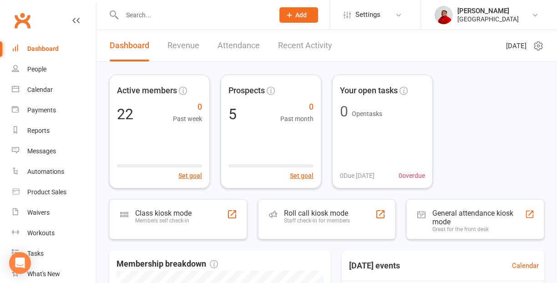
click at [232, 45] on link "Attendance" at bounding box center [239, 45] width 42 height 31
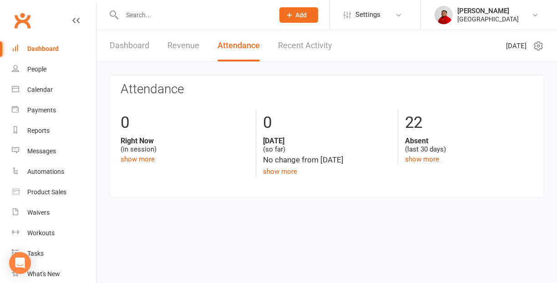
click at [301, 44] on link "Recent Activity" at bounding box center [305, 45] width 54 height 31
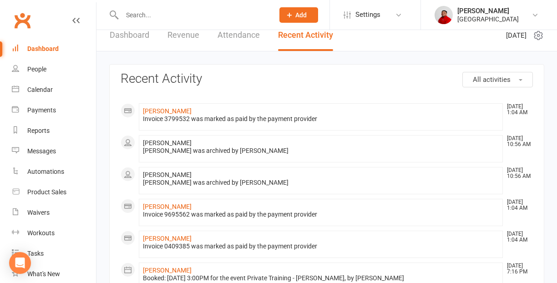
scroll to position [9, 0]
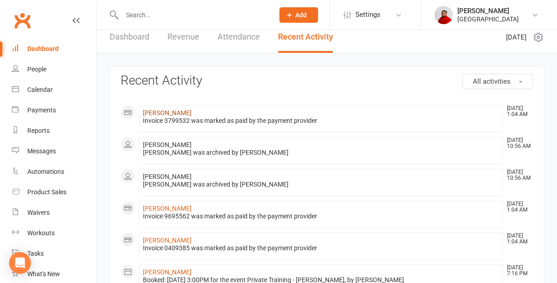
click at [169, 113] on link "[PERSON_NAME]" at bounding box center [167, 112] width 49 height 7
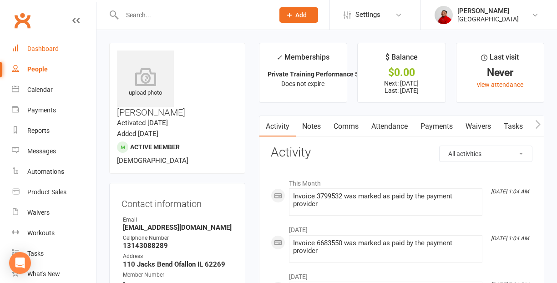
click at [44, 48] on div "Dashboard" at bounding box center [42, 48] width 31 height 7
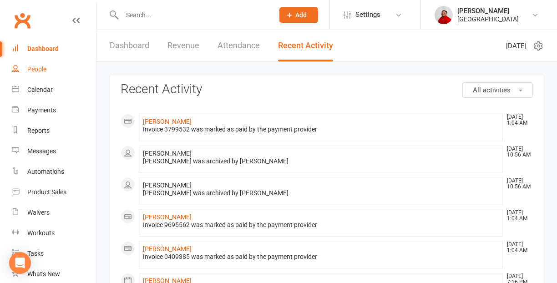
click at [40, 68] on div "People" at bounding box center [36, 69] width 19 height 7
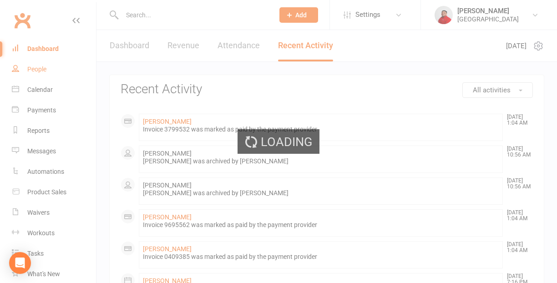
select select "50"
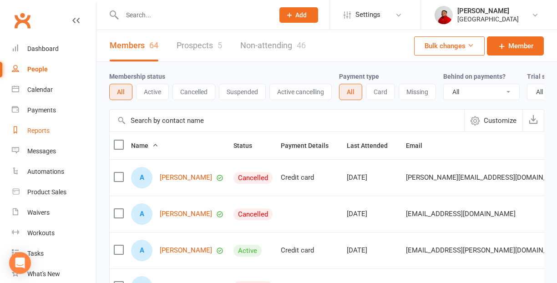
click at [40, 137] on link "Reports" at bounding box center [54, 131] width 84 height 20
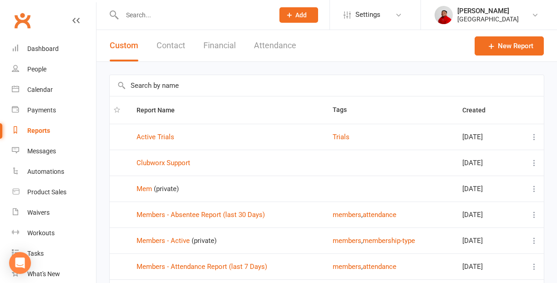
click at [294, 19] on button "Add" at bounding box center [298, 14] width 39 height 15
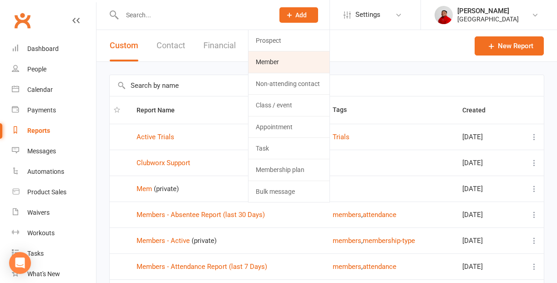
click at [273, 62] on link "Member" at bounding box center [288, 61] width 81 height 21
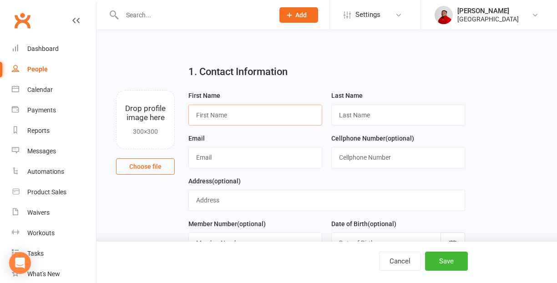
click at [230, 115] on input "text" at bounding box center [255, 115] width 134 height 21
type input "[PERSON_NAME]"
type input "karlson"
click at [220, 157] on input "text" at bounding box center [255, 157] width 134 height 21
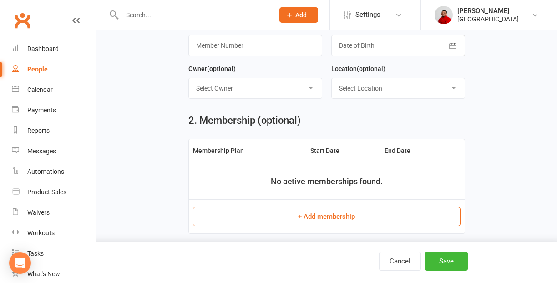
scroll to position [267, 0]
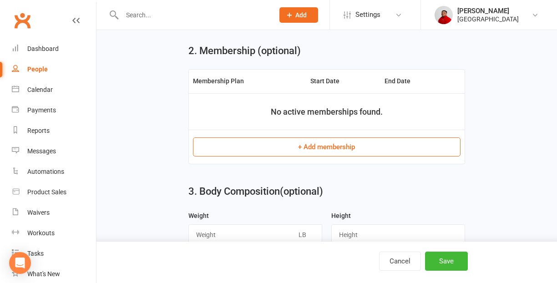
type input "[EMAIL_ADDRESS][DOMAIN_NAME]"
click at [310, 147] on button "+ Add membership" at bounding box center [326, 146] width 267 height 19
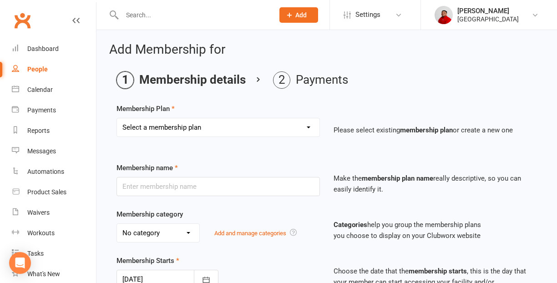
click at [117, 118] on select "Select a membership plan Create new Membership Plan Private Training Elite Priv…" at bounding box center [218, 127] width 202 height 18
select select "5"
click option "Small Group Training Premiere" at bounding box center [0, 0] width 0 height 0
type input "Small Group Training Premiere"
select select "4"
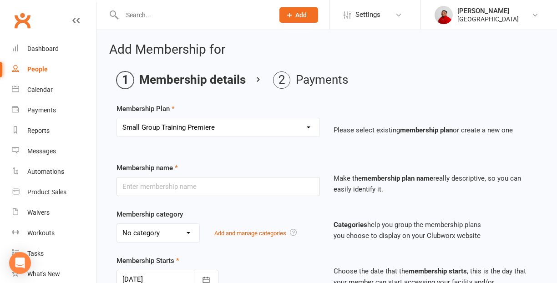
type input "1"
type input "5"
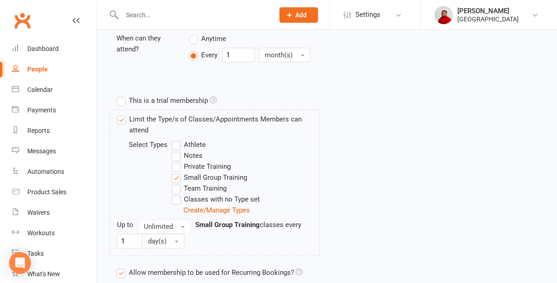
scroll to position [479, 0]
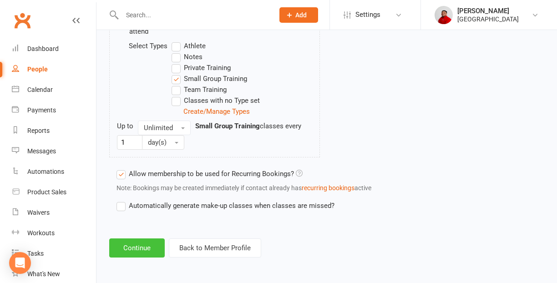
click at [144, 249] on button "Continue" at bounding box center [137, 247] width 56 height 19
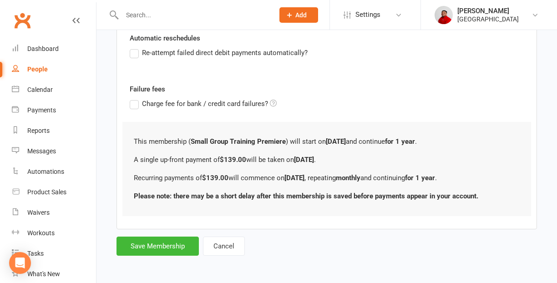
scroll to position [0, 0]
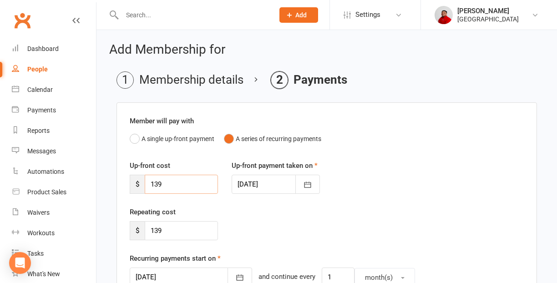
drag, startPoint x: 172, startPoint y: 183, endPoint x: 101, endPoint y: 183, distance: 70.5
click at [145, 183] on input "139" at bounding box center [181, 184] width 73 height 19
type input "0"
click at [164, 230] on input "139" at bounding box center [181, 230] width 73 height 19
type input "1"
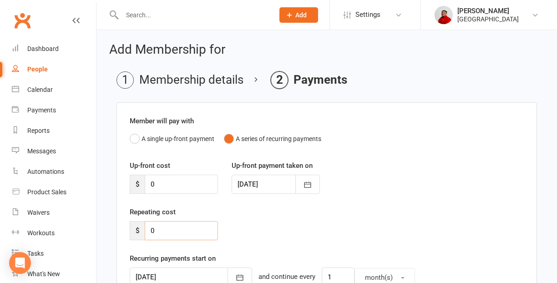
type input "0"
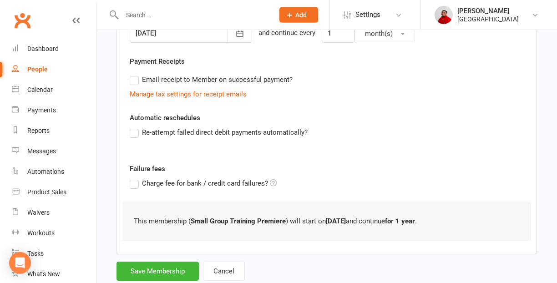
scroll to position [269, 0]
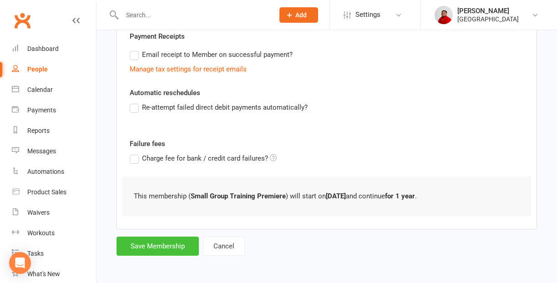
click at [167, 243] on button "Save Membership" at bounding box center [157, 246] width 82 height 19
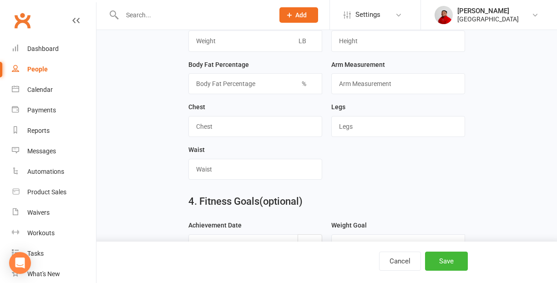
scroll to position [826, 0]
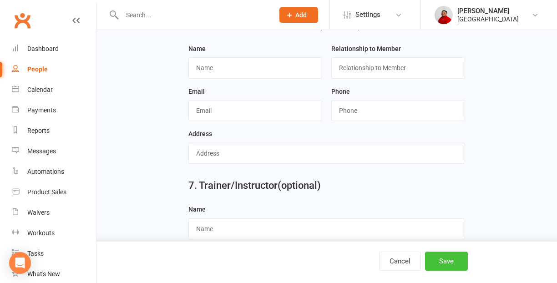
click at [454, 263] on button "Save" at bounding box center [446, 261] width 43 height 19
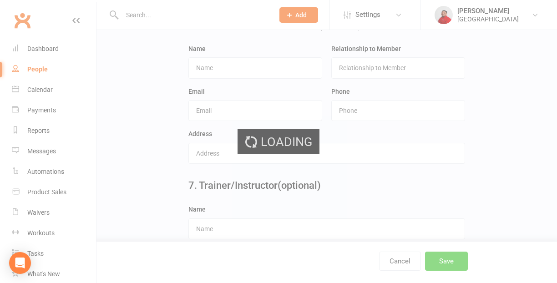
scroll to position [0, 0]
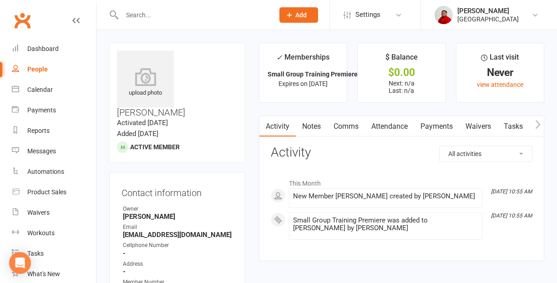
click at [322, 191] on li "Aug 10, 10:55 AM New Member karl karlson created by Chris Gilbert" at bounding box center [385, 198] width 193 height 20
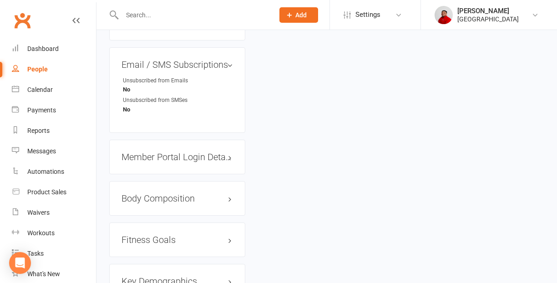
scroll to position [669, 0]
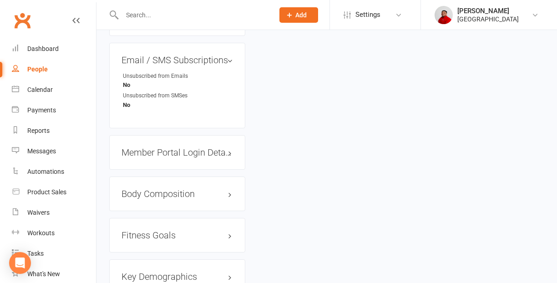
click at [173, 147] on h3 "Member Portal Login Details" at bounding box center [176, 152] width 111 height 10
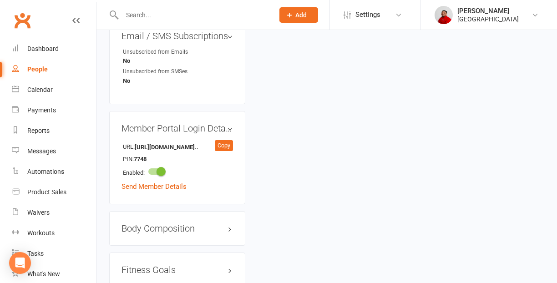
scroll to position [695, 0]
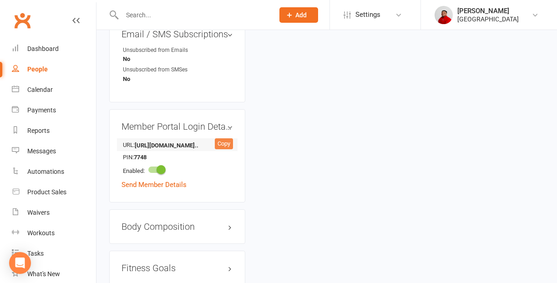
click at [224, 138] on div "Copy" at bounding box center [224, 143] width 18 height 11
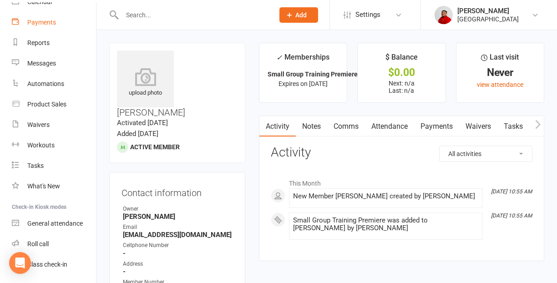
scroll to position [114, 0]
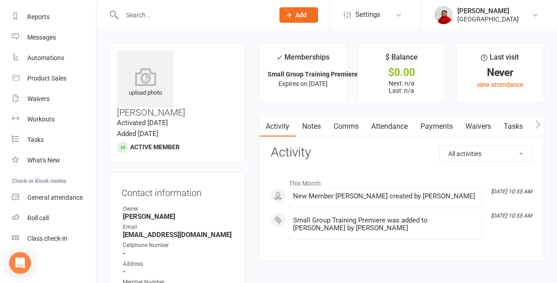
click at [382, 3] on li "Settings Membership Plans Event Templates Appointment Types Mobile App Website …" at bounding box center [374, 15] width 91 height 30
click at [374, 10] on span "Settings" at bounding box center [367, 15] width 25 height 20
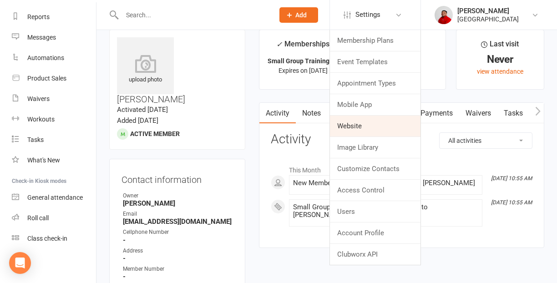
scroll to position [13, 0]
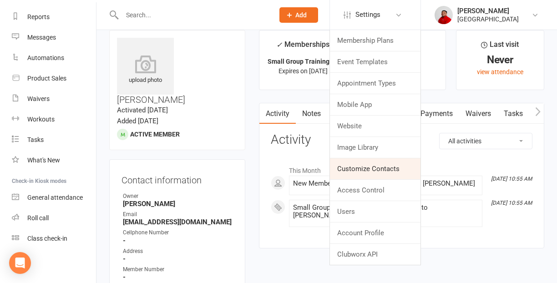
click at [376, 170] on link "Customize Contacts" at bounding box center [375, 168] width 91 height 21
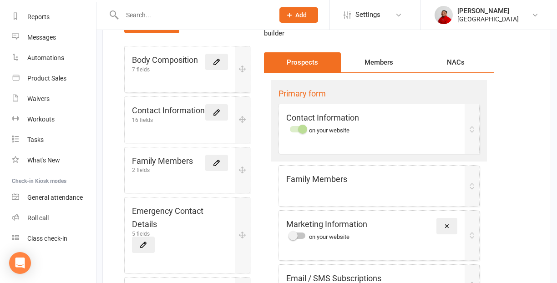
scroll to position [107, 0]
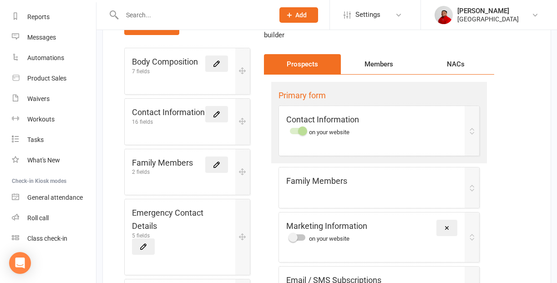
click at [379, 56] on div "Members" at bounding box center [379, 64] width 77 height 20
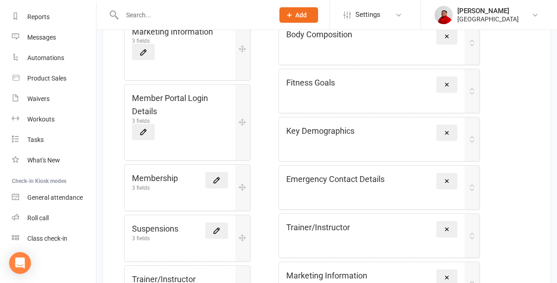
scroll to position [469, 0]
click at [187, 141] on div "Member Portal Login Details 3 fields" at bounding box center [180, 117] width 96 height 48
click at [145, 136] on icon at bounding box center [143, 132] width 5 height 5
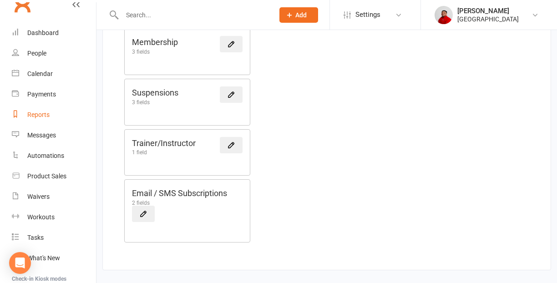
scroll to position [114, 0]
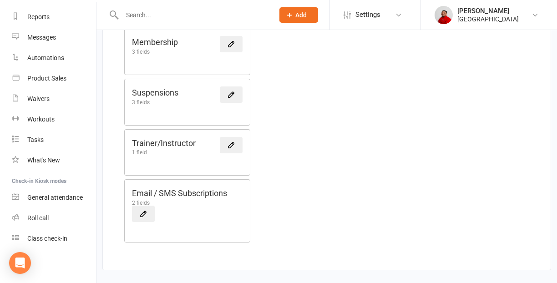
click at [406, 20] on link "Settings" at bounding box center [375, 15] width 63 height 20
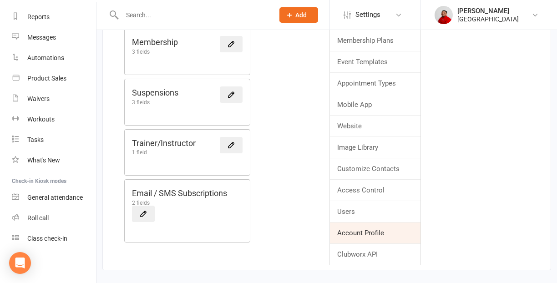
click at [373, 237] on link "Account Profile" at bounding box center [375, 233] width 91 height 21
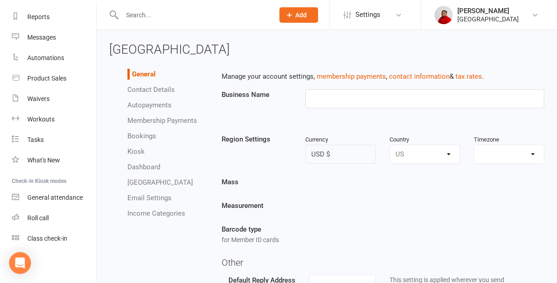
type input "[GEOGRAPHIC_DATA]"
select select "America/Chicago"
select select "coach@c1fit.com"
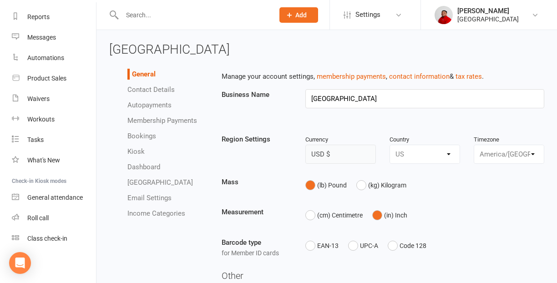
click at [158, 91] on link "Contact Details" at bounding box center [150, 90] width 47 height 8
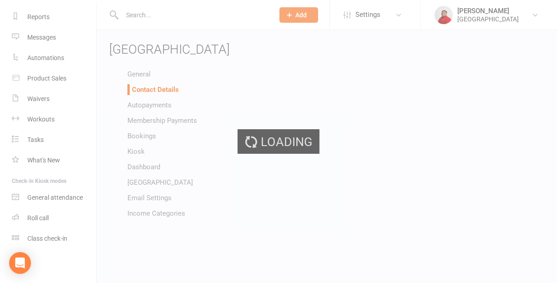
scroll to position [114, 0]
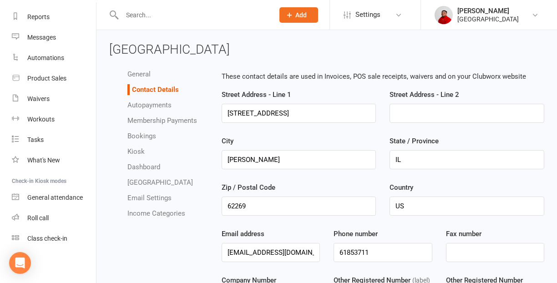
click at [157, 106] on link "Autopayments" at bounding box center [149, 105] width 44 height 8
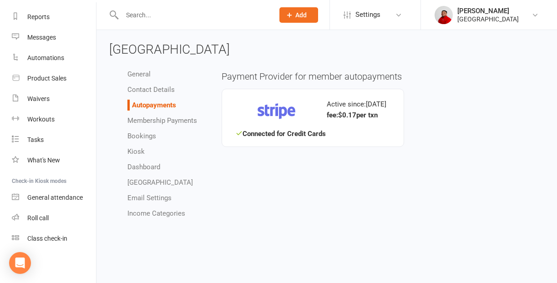
click at [156, 119] on link "Membership Payments" at bounding box center [162, 120] width 70 height 8
select select "expire_class_packs_on_booking_creation"
select select "allow_make_up_classes_for_expired_memberships_up_to_90d"
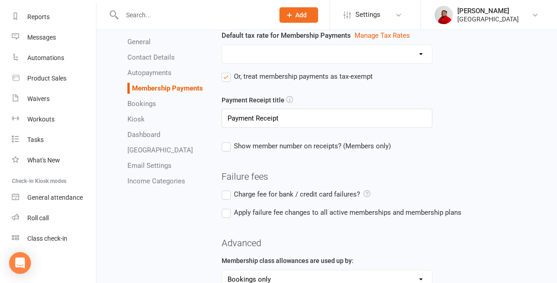
scroll to position [60, 0]
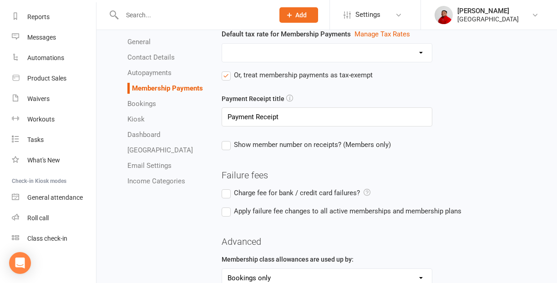
click at [152, 178] on link "Income Categories" at bounding box center [156, 181] width 58 height 8
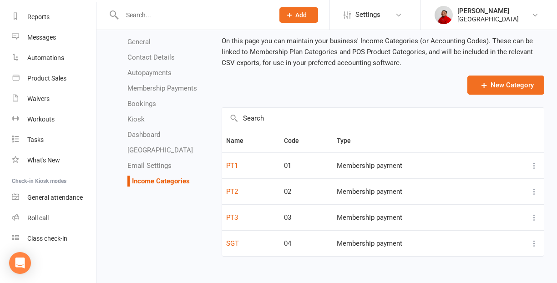
scroll to position [69, 0]
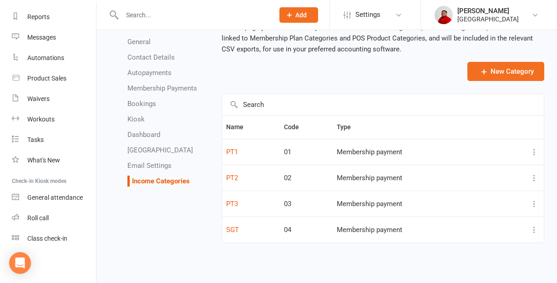
click at [535, 152] on icon at bounding box center [534, 151] width 9 height 9
click at [463, 165] on link "Edit" at bounding box center [494, 170] width 90 height 18
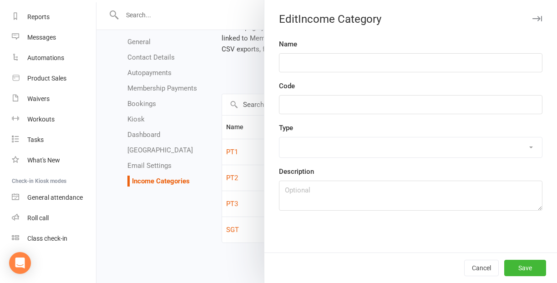
type input "PT1"
type input "01"
select select "for_membership"
type textarea "1x Week"
click at [486, 263] on button "Cancel" at bounding box center [481, 268] width 35 height 16
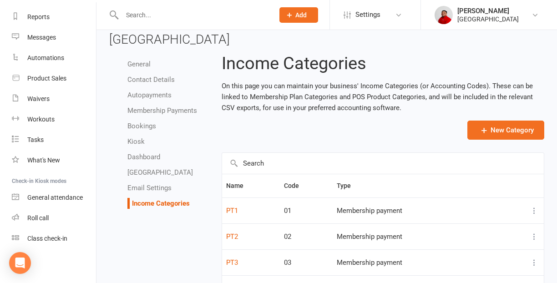
scroll to position [0, 0]
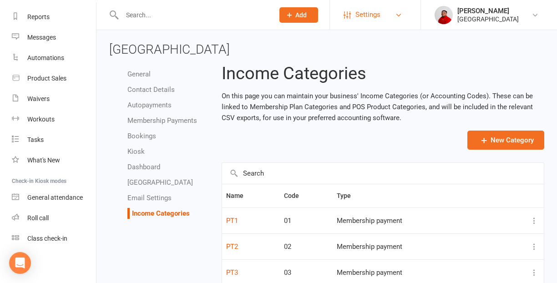
click at [384, 15] on link "Settings" at bounding box center [375, 15] width 63 height 20
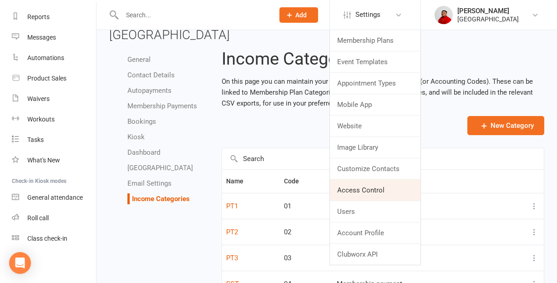
scroll to position [20, 0]
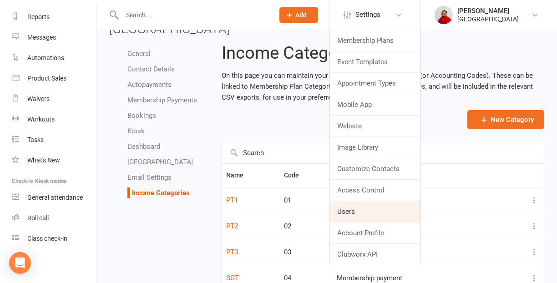
click at [356, 214] on link "Users" at bounding box center [375, 211] width 91 height 21
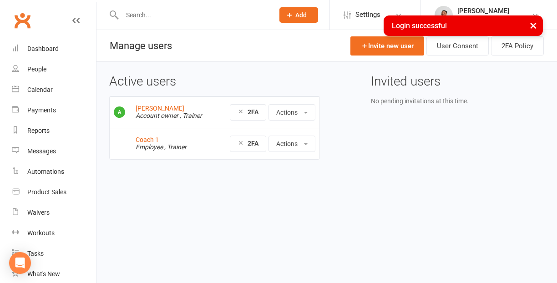
click at [536, 25] on button "×" at bounding box center [533, 25] width 16 height 20
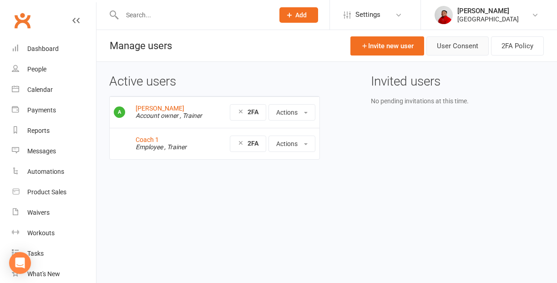
click at [460, 49] on link "User Consent" at bounding box center [457, 45] width 62 height 19
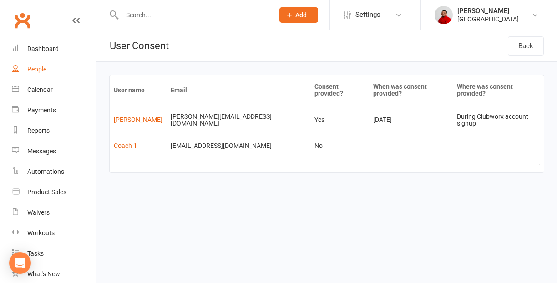
click at [38, 72] on div "People" at bounding box center [36, 69] width 19 height 7
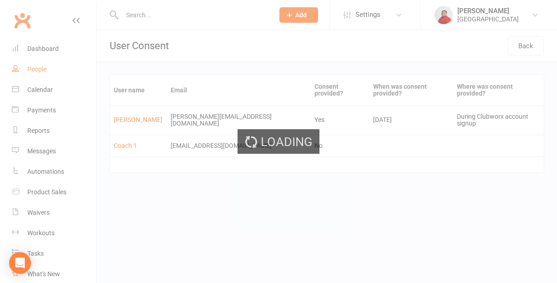
select select "50"
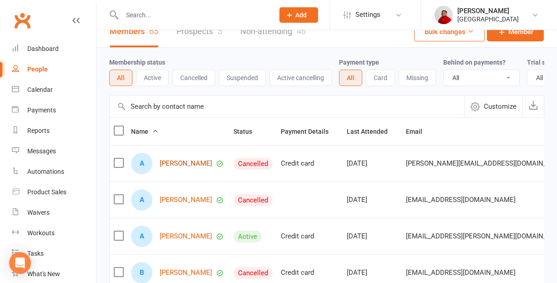
scroll to position [17, 0]
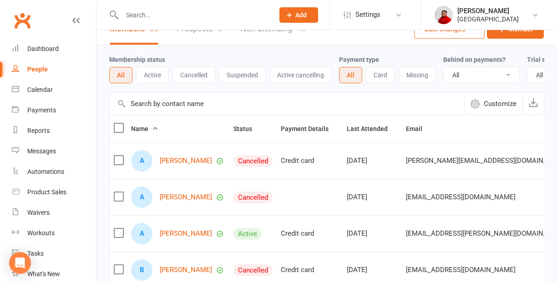
click at [387, 72] on button "Card" at bounding box center [380, 75] width 29 height 16
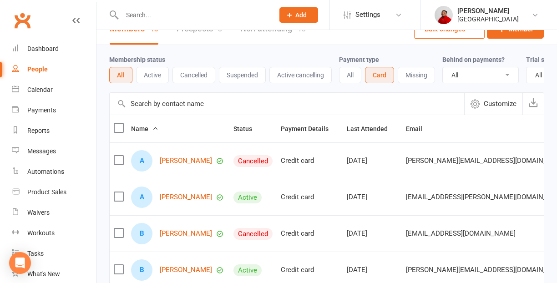
scroll to position [0, 0]
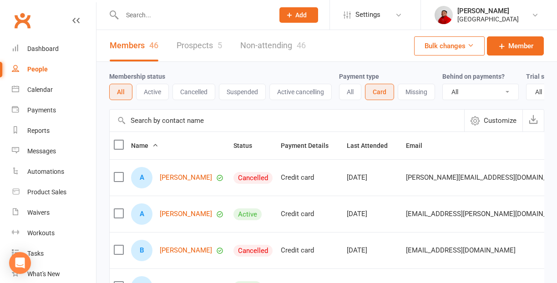
click at [198, 17] on input "text" at bounding box center [193, 15] width 148 height 13
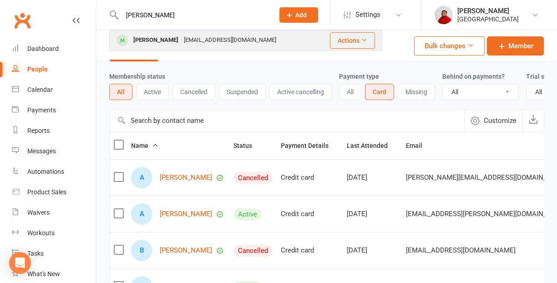
type input "[PERSON_NAME]"
click at [164, 39] on div "[PERSON_NAME]" at bounding box center [156, 40] width 51 height 13
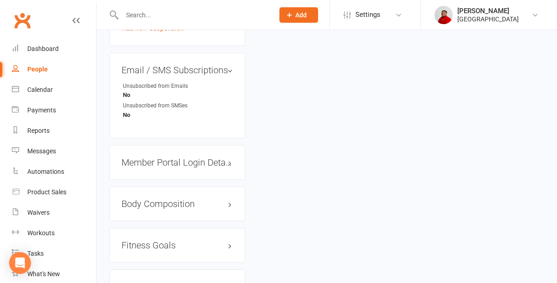
scroll to position [664, 0]
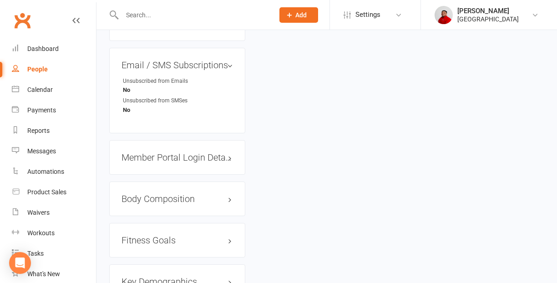
click at [228, 152] on h3 "Member Portal Login Details" at bounding box center [176, 157] width 111 height 10
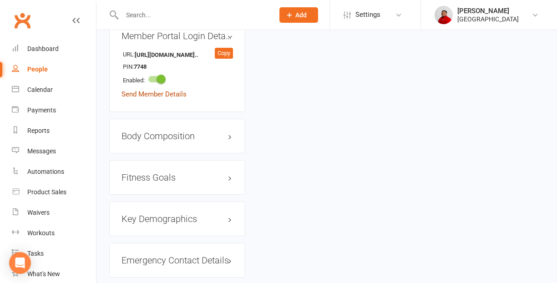
scroll to position [782, 0]
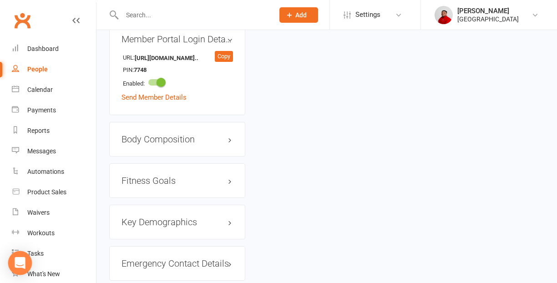
click at [23, 258] on div "Open Intercom Messenger" at bounding box center [20, 263] width 24 height 24
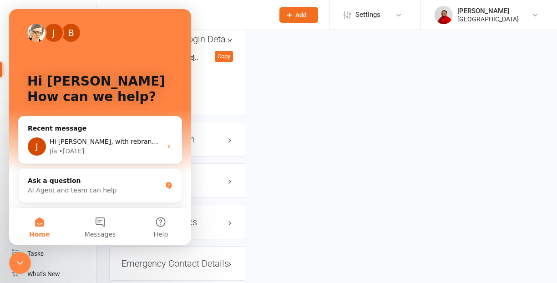
scroll to position [0, 0]
click at [102, 222] on button "Messages" at bounding box center [100, 226] width 61 height 36
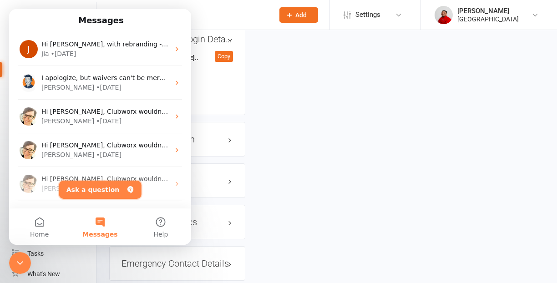
click at [103, 189] on button "Ask a question" at bounding box center [100, 190] width 82 height 18
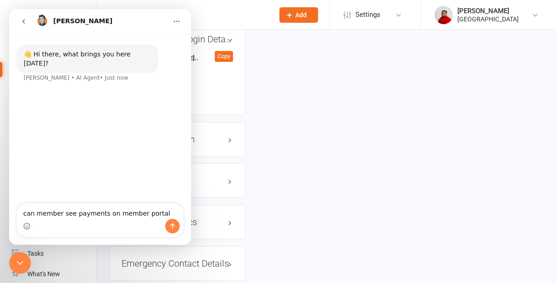
type textarea "can member see payments on member portal?"
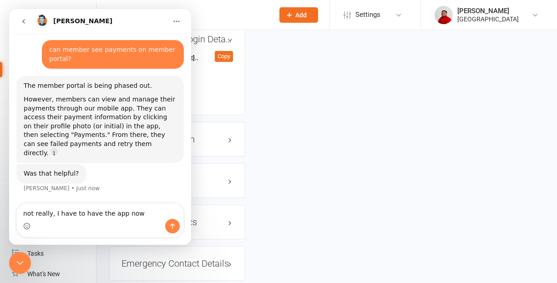
type textarea "not really, I have to have the app now?"
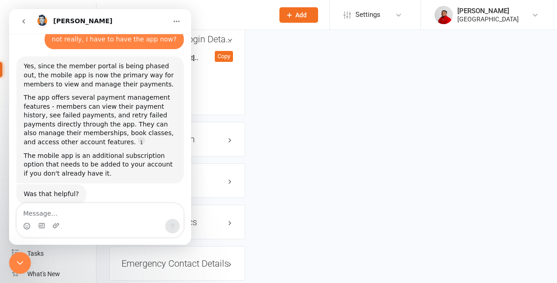
scroll to position [201, 0]
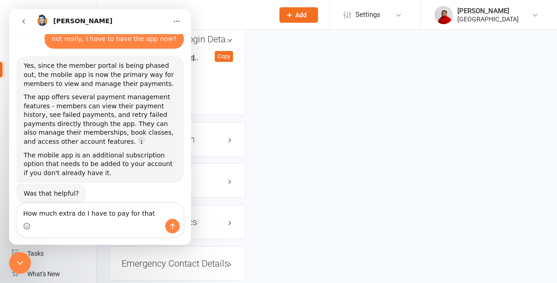
type textarea "How much extra do I have to pay for that?"
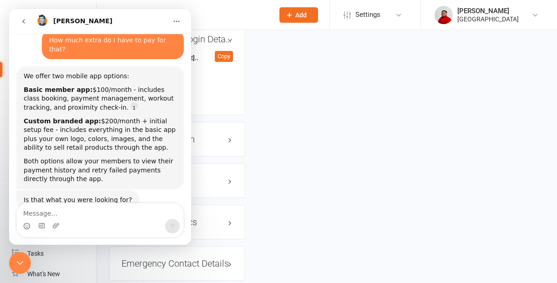
scroll to position [382, 0]
type textarea "O"
type textarea "K"
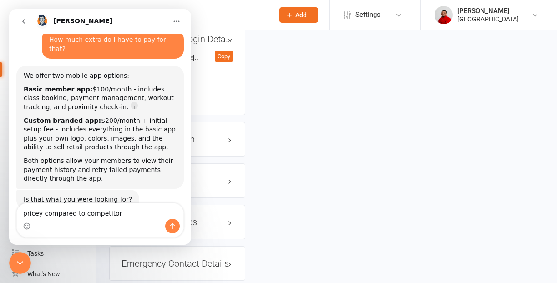
type textarea "pricey compared to competitors"
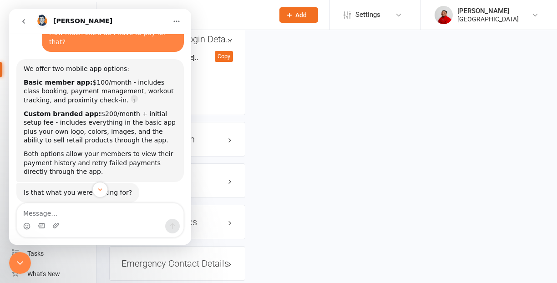
scroll to position [387, 0]
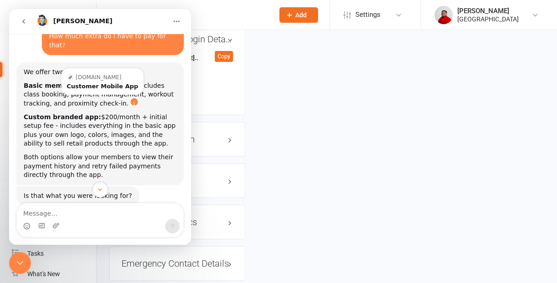
click at [131, 98] on link "Source reference 96709328:" at bounding box center [134, 101] width 7 height 7
click at [96, 83] on div "Customer Mobile App" at bounding box center [102, 86] width 71 height 6
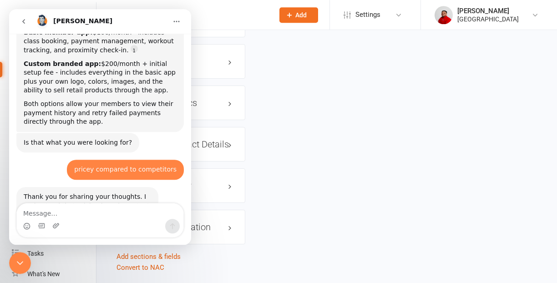
scroll to position [463, 0]
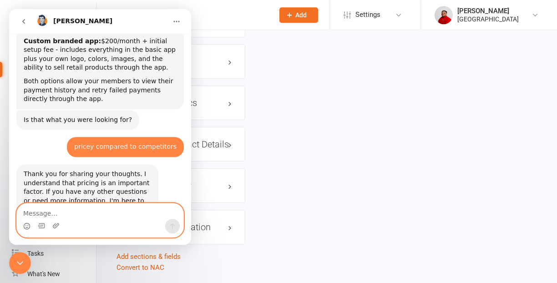
click at [64, 207] on textarea "Message…" at bounding box center [100, 210] width 167 height 15
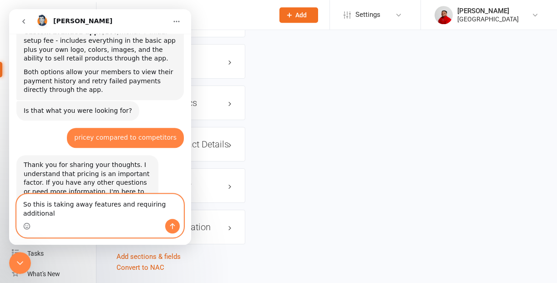
scroll to position [472, 0]
type textarea "So this is taking away features and requiring additional paid features?"
click at [176, 222] on button "Send a message…" at bounding box center [172, 226] width 15 height 15
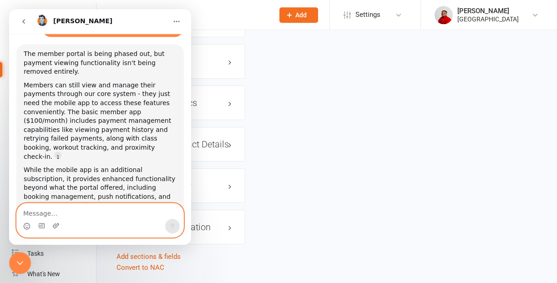
scroll to position [681, 0]
click at [68, 212] on textarea "Message…" at bounding box center [100, 210] width 167 height 15
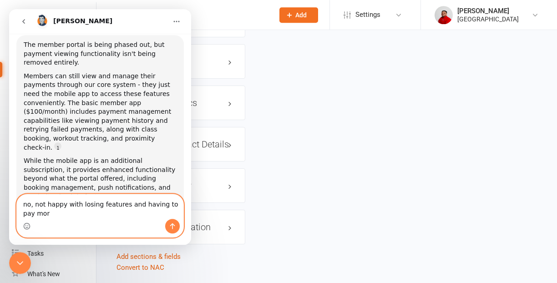
type textarea "no, not happy with losing features and having to pay more"
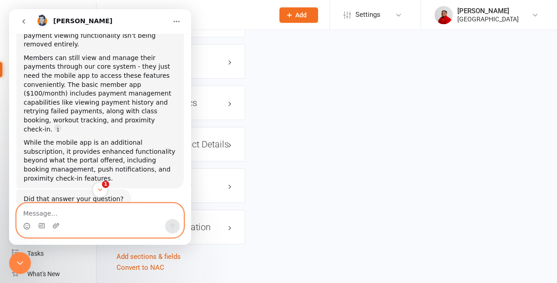
scroll to position [795, 0]
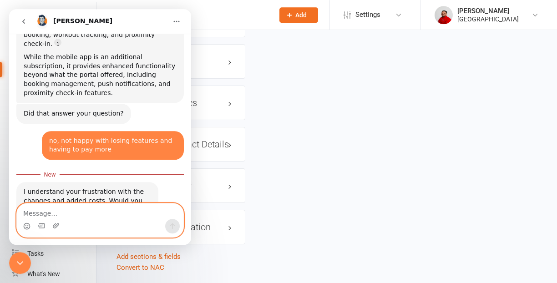
click at [43, 210] on textarea "Message…" at bounding box center [100, 210] width 167 height 15
type textarea "i"
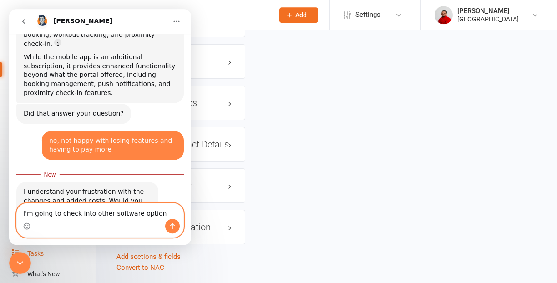
type textarea "I'm going to check into other software options"
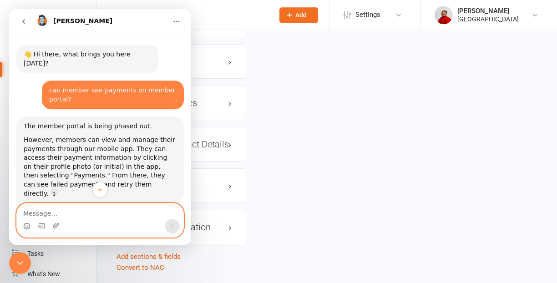
scroll to position [7, 0]
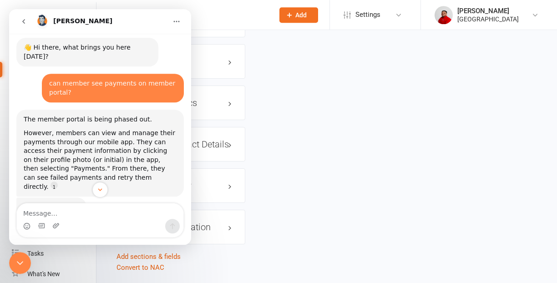
click at [25, 20] on icon "go back" at bounding box center [23, 21] width 7 height 7
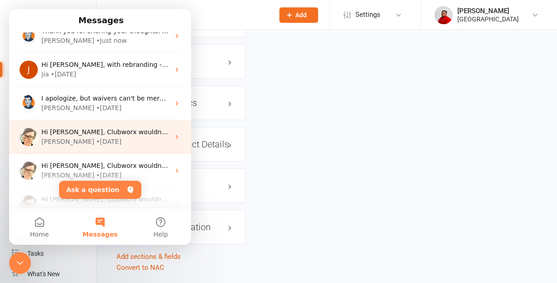
scroll to position [13, 0]
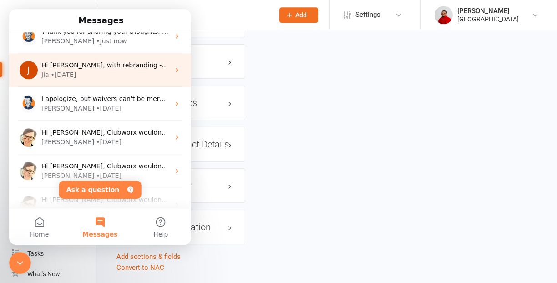
click at [101, 74] on div "Jia • [DATE]" at bounding box center [105, 75] width 128 height 10
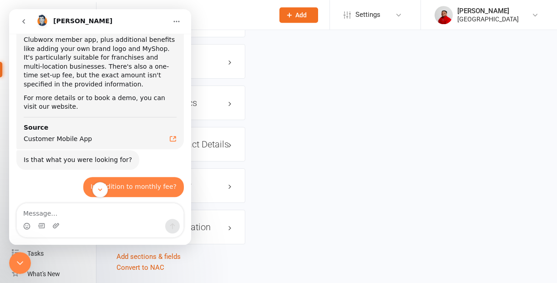
scroll to position [114, 0]
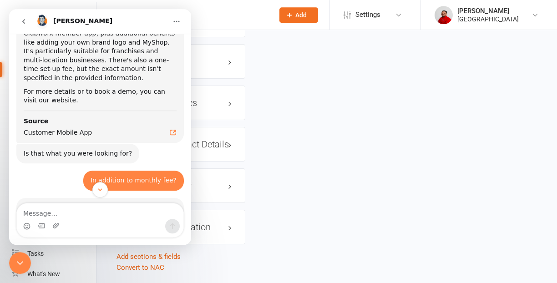
click at [25, 21] on icon "go back" at bounding box center [23, 21] width 7 height 7
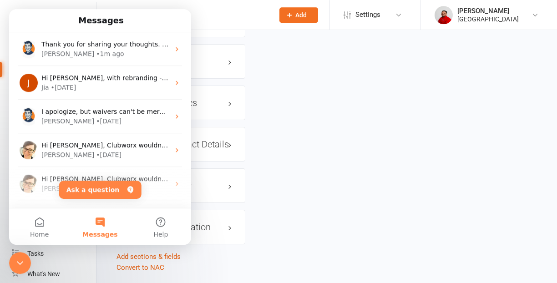
scroll to position [0, 0]
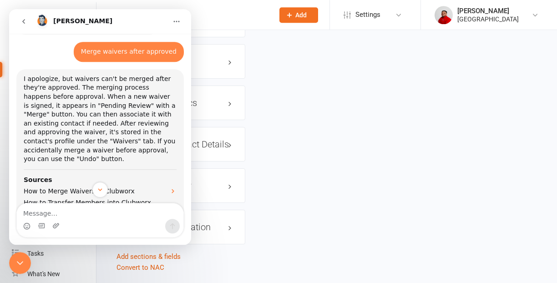
scroll to position [68, 0]
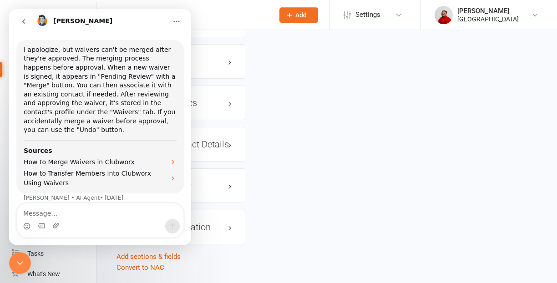
click at [25, 24] on icon "go back" at bounding box center [23, 21] width 7 height 7
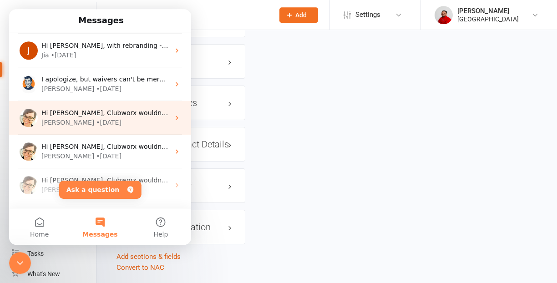
click at [97, 124] on div "[PERSON_NAME] • [DATE]" at bounding box center [105, 123] width 128 height 10
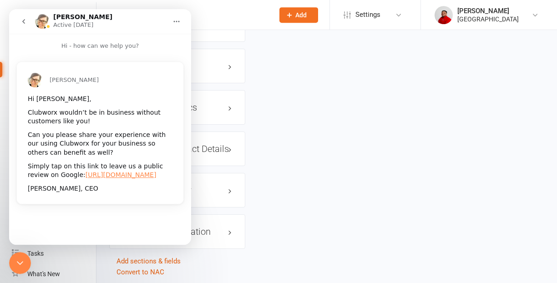
scroll to position [895, 0]
click at [24, 18] on icon "go back" at bounding box center [23, 21] width 7 height 7
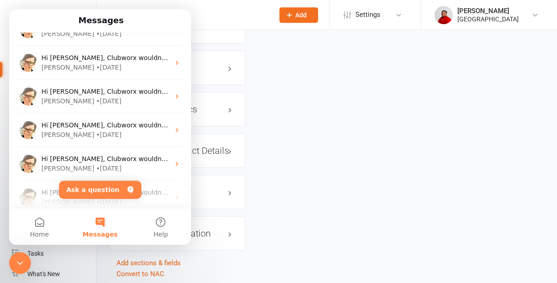
scroll to position [154, 0]
click at [42, 224] on button "Home" at bounding box center [39, 226] width 61 height 36
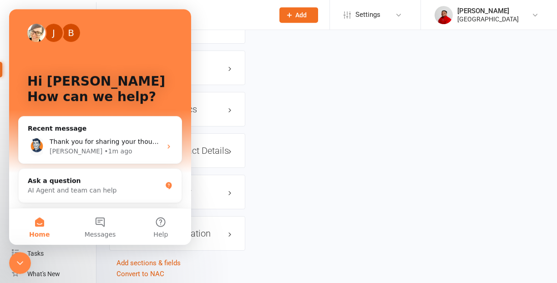
click at [243, 92] on div "Key Demographics edit" at bounding box center [177, 109] width 136 height 35
select select "50"
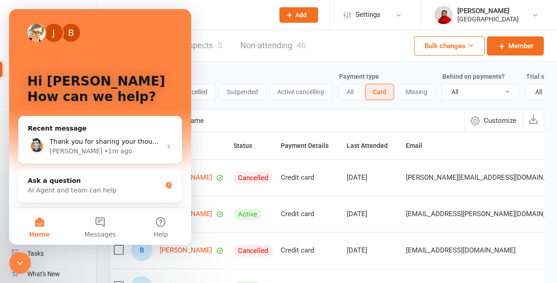
click at [21, 263] on icon "Close Intercom Messenger" at bounding box center [20, 263] width 6 height 4
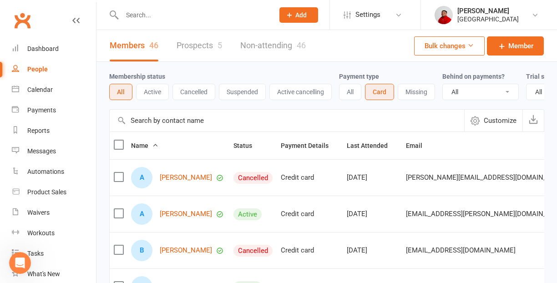
click at [20, 261] on icon "Open Intercom Messenger" at bounding box center [20, 263] width 15 height 15
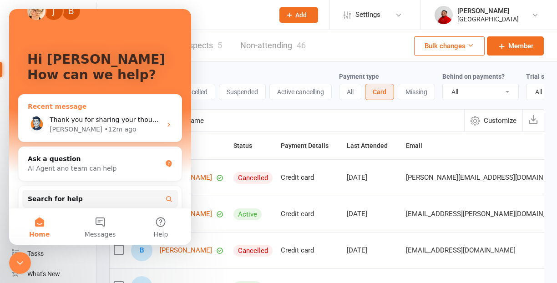
click at [122, 117] on span "Thank you for sharing your thoughts. I understand your concerns and I'm here if…" at bounding box center [277, 119] width 455 height 7
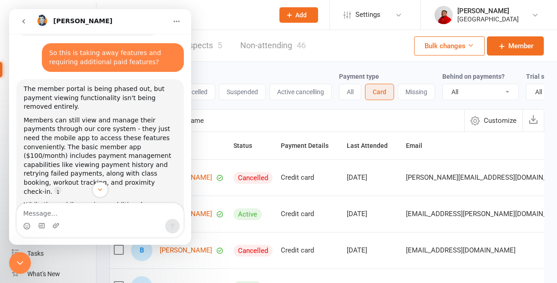
scroll to position [870, 0]
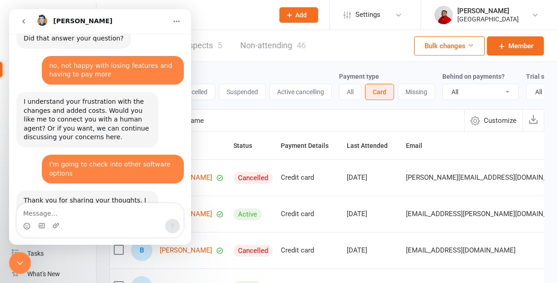
click at [55, 214] on textarea "Message…" at bounding box center [100, 210] width 167 height 15
type textarea "I'd like to speak with a human about cancelling"
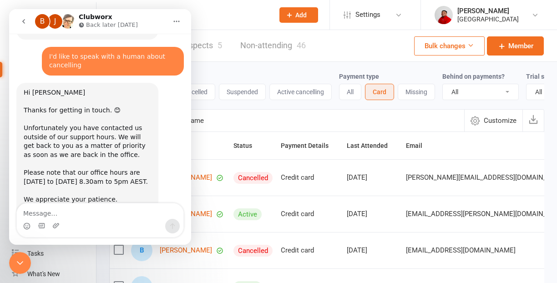
scroll to position [1068, 0]
click at [25, 21] on icon "go back" at bounding box center [23, 21] width 7 height 7
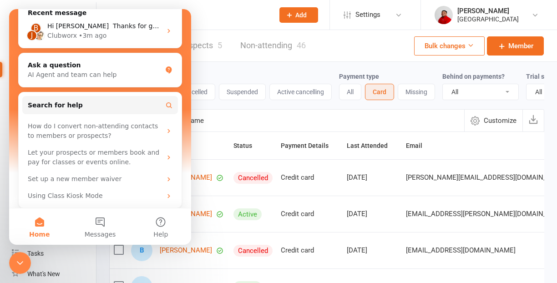
scroll to position [0, 0]
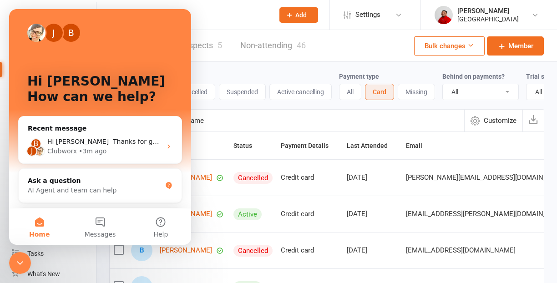
click at [216, 10] on input "text" at bounding box center [193, 15] width 148 height 13
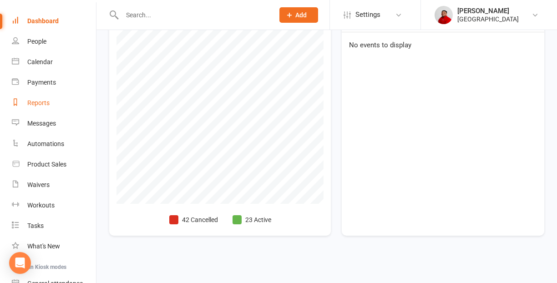
scroll to position [26, 0]
click at [38, 102] on div "Reports" at bounding box center [38, 104] width 22 height 7
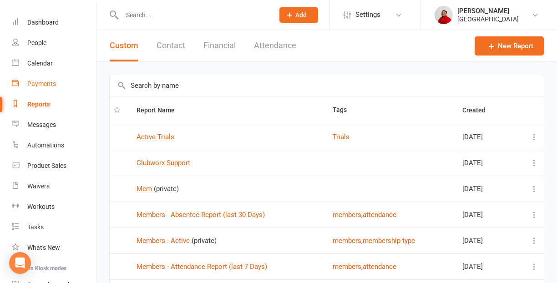
click at [42, 87] on div "Payments" at bounding box center [41, 83] width 29 height 7
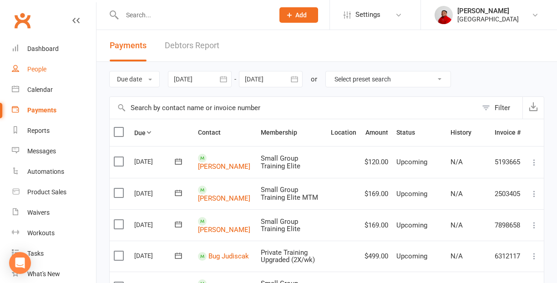
click at [38, 71] on div "People" at bounding box center [36, 69] width 19 height 7
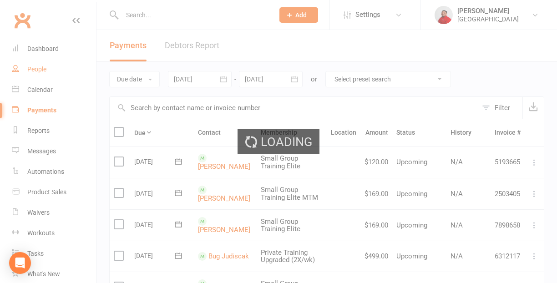
select select "50"
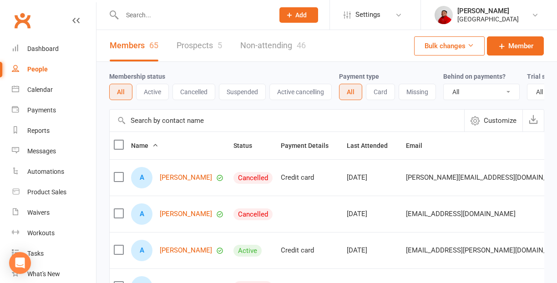
click at [156, 93] on button "Active" at bounding box center [152, 92] width 33 height 16
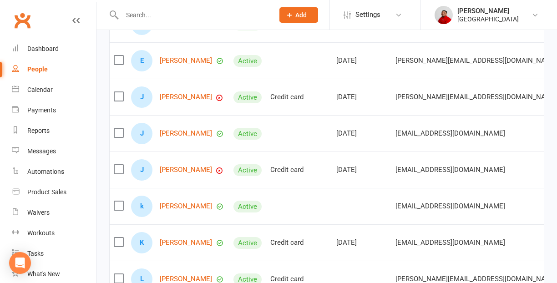
scroll to position [300, 0]
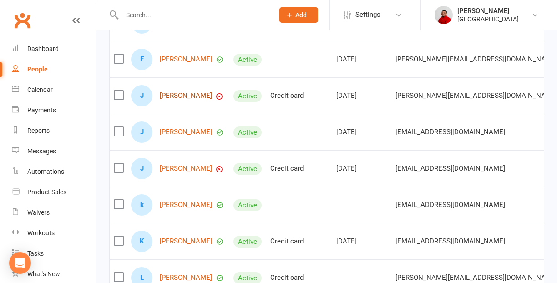
click at [191, 96] on link "[PERSON_NAME]" at bounding box center [186, 96] width 52 height 8
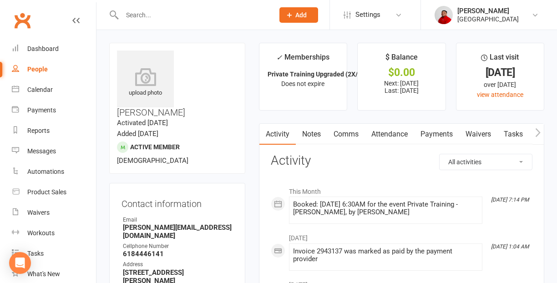
click at [435, 134] on link "Payments" at bounding box center [436, 134] width 45 height 21
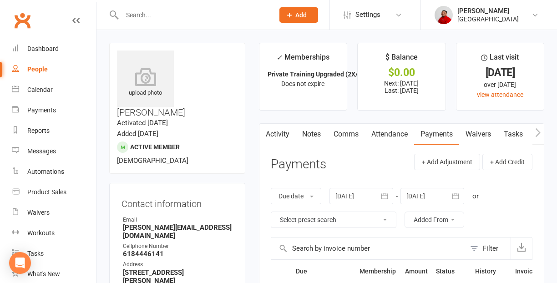
click at [36, 68] on div "People" at bounding box center [37, 69] width 20 height 7
select select "50"
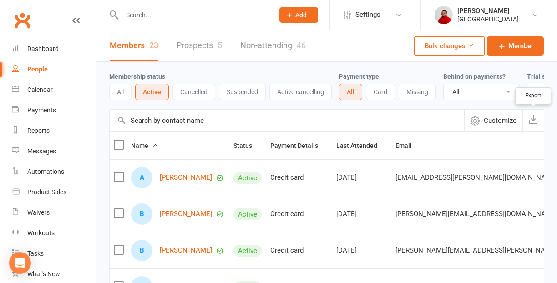
click at [532, 123] on icon "button" at bounding box center [533, 119] width 9 height 9
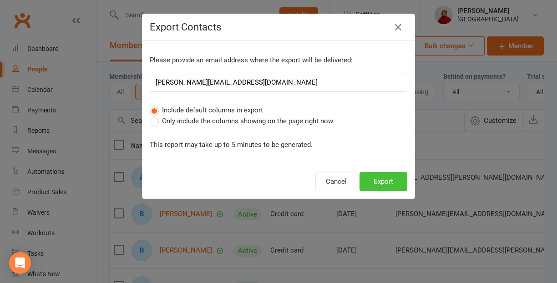
click at [378, 184] on button "Export" at bounding box center [383, 181] width 48 height 19
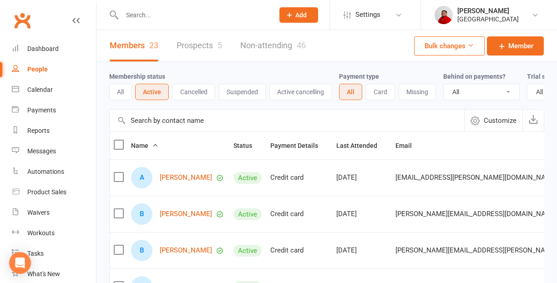
click at [202, 48] on link "Prospects 5" at bounding box center [200, 45] width 46 height 31
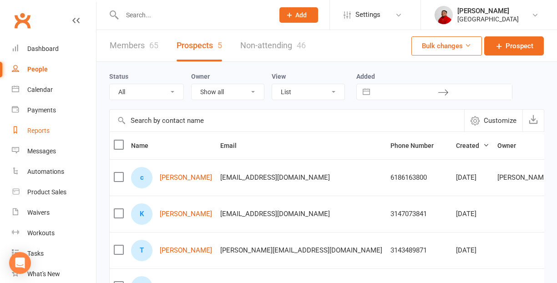
click at [43, 128] on div "Reports" at bounding box center [38, 130] width 22 height 7
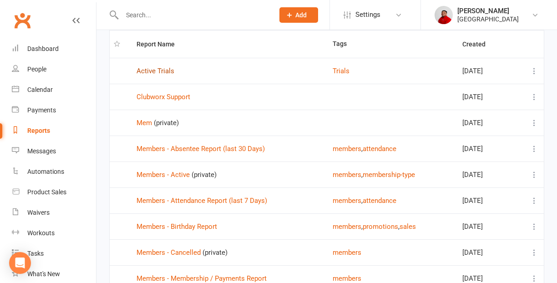
scroll to position [67, 0]
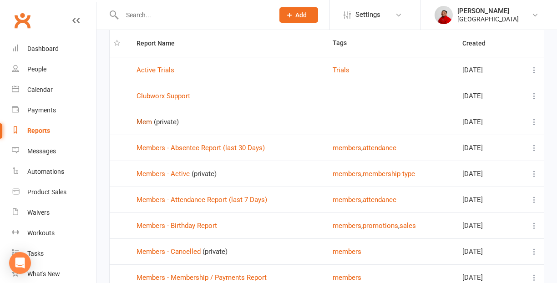
click at [145, 124] on link "Mem" at bounding box center [144, 122] width 15 height 8
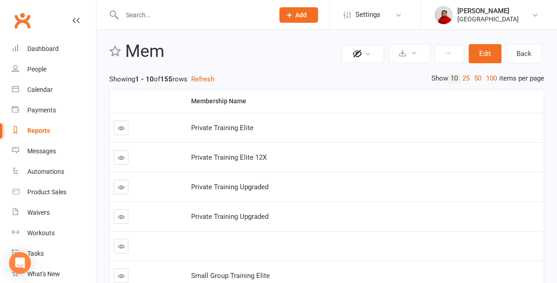
scroll to position [1, 0]
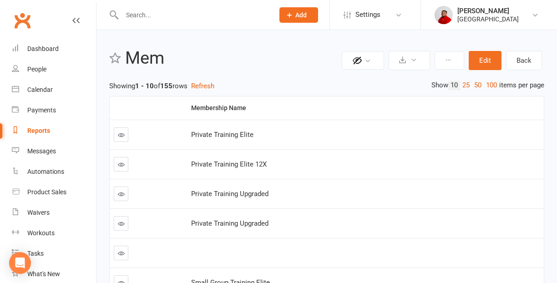
click at [121, 136] on icon at bounding box center [121, 135] width 7 height 7
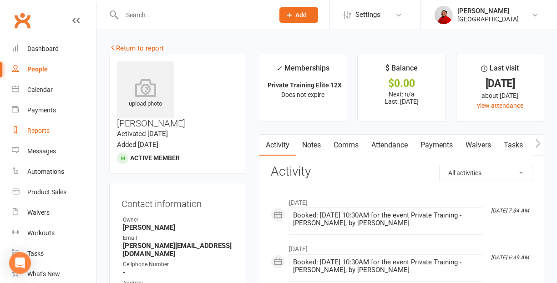
click at [41, 133] on div "Reports" at bounding box center [38, 130] width 22 height 7
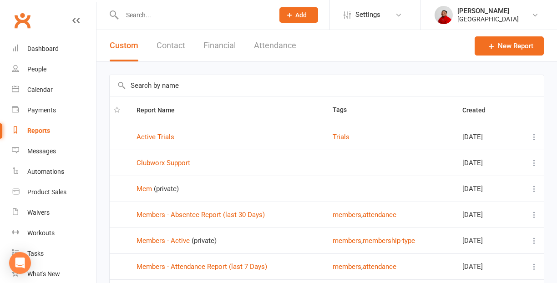
scroll to position [1, 0]
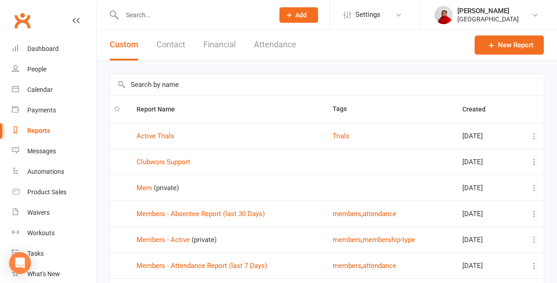
click at [168, 47] on button "Contact" at bounding box center [171, 44] width 29 height 31
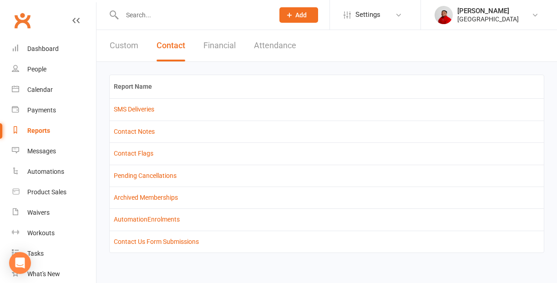
click at [221, 46] on button "Financial" at bounding box center [219, 45] width 32 height 31
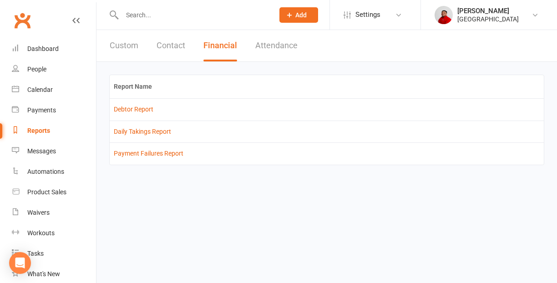
click at [271, 46] on button "Attendance" at bounding box center [276, 45] width 42 height 31
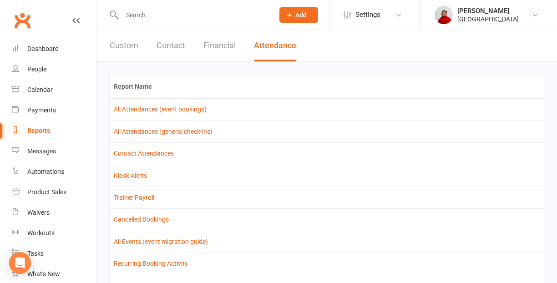
click at [271, 46] on button "Attendance" at bounding box center [275, 45] width 42 height 31
click at [44, 152] on div "Messages" at bounding box center [41, 150] width 29 height 7
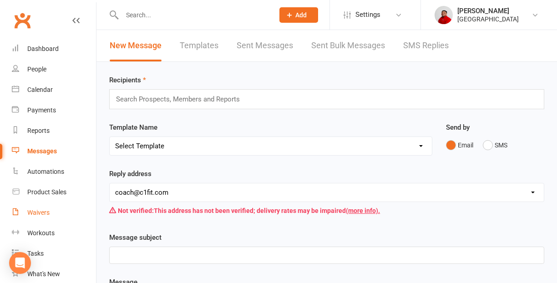
click at [44, 207] on link "Waivers" at bounding box center [54, 212] width 84 height 20
select select "25"
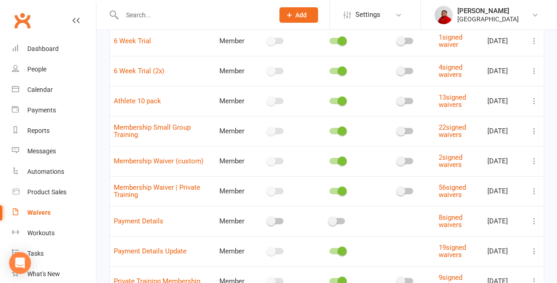
scroll to position [101, 0]
